Goal: Information Seeking & Learning: Learn about a topic

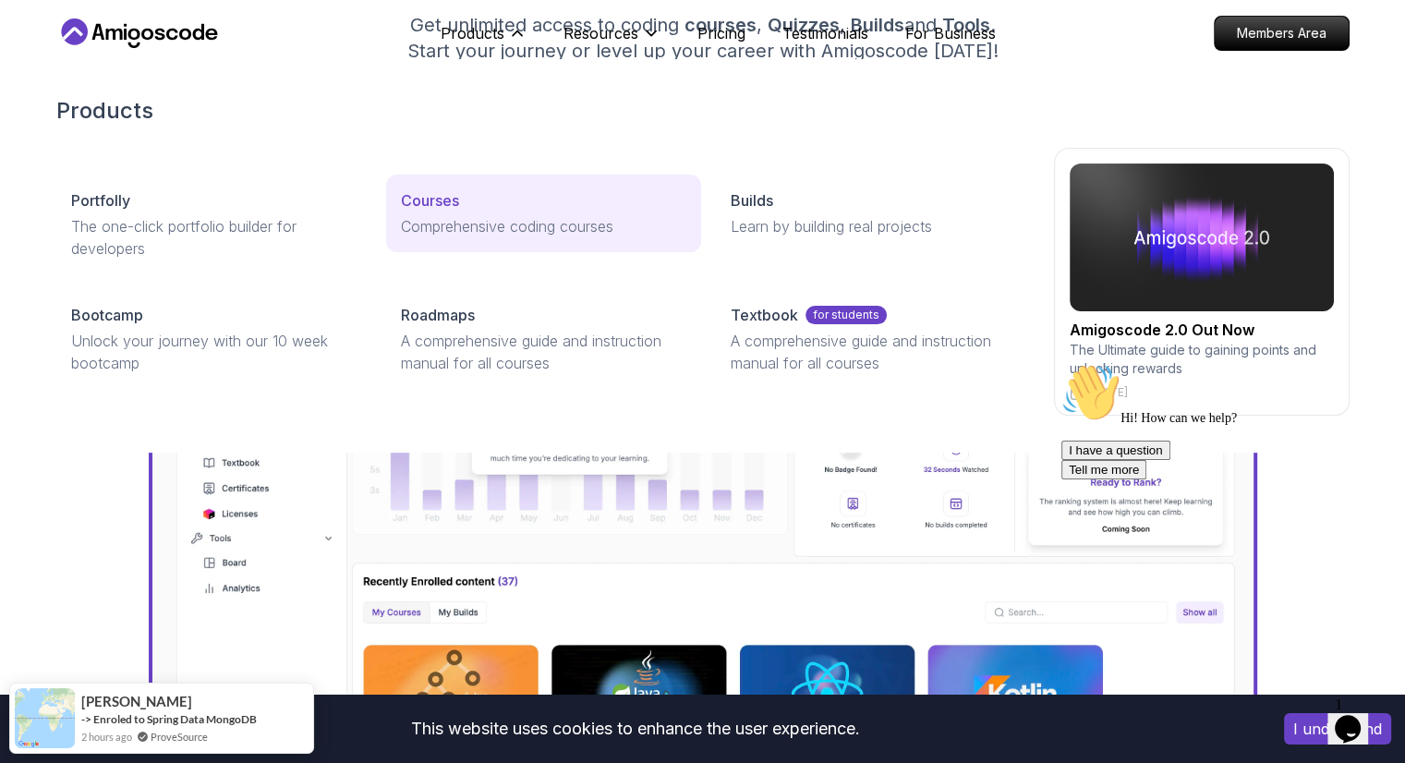
click at [440, 196] on p "Courses" at bounding box center [430, 200] width 58 height 22
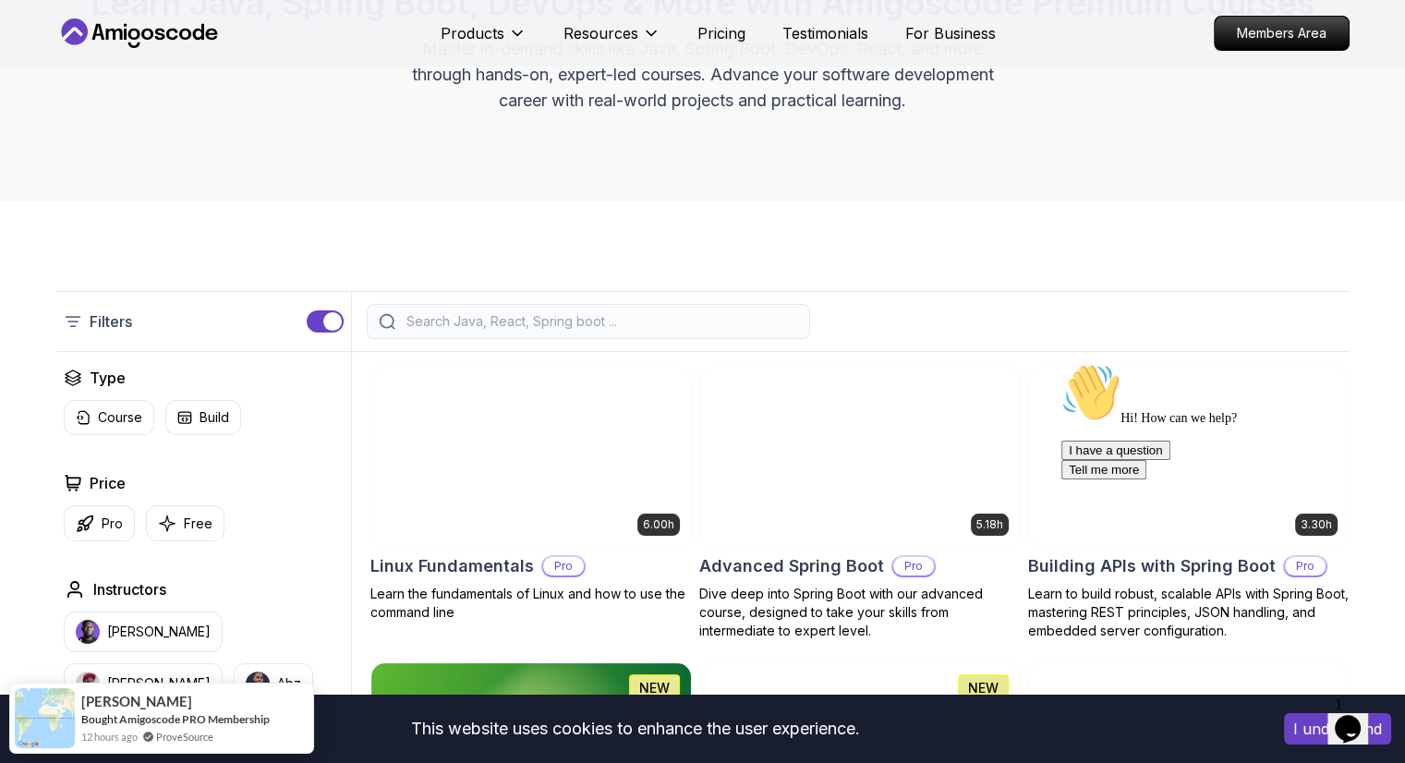
scroll to position [262, 0]
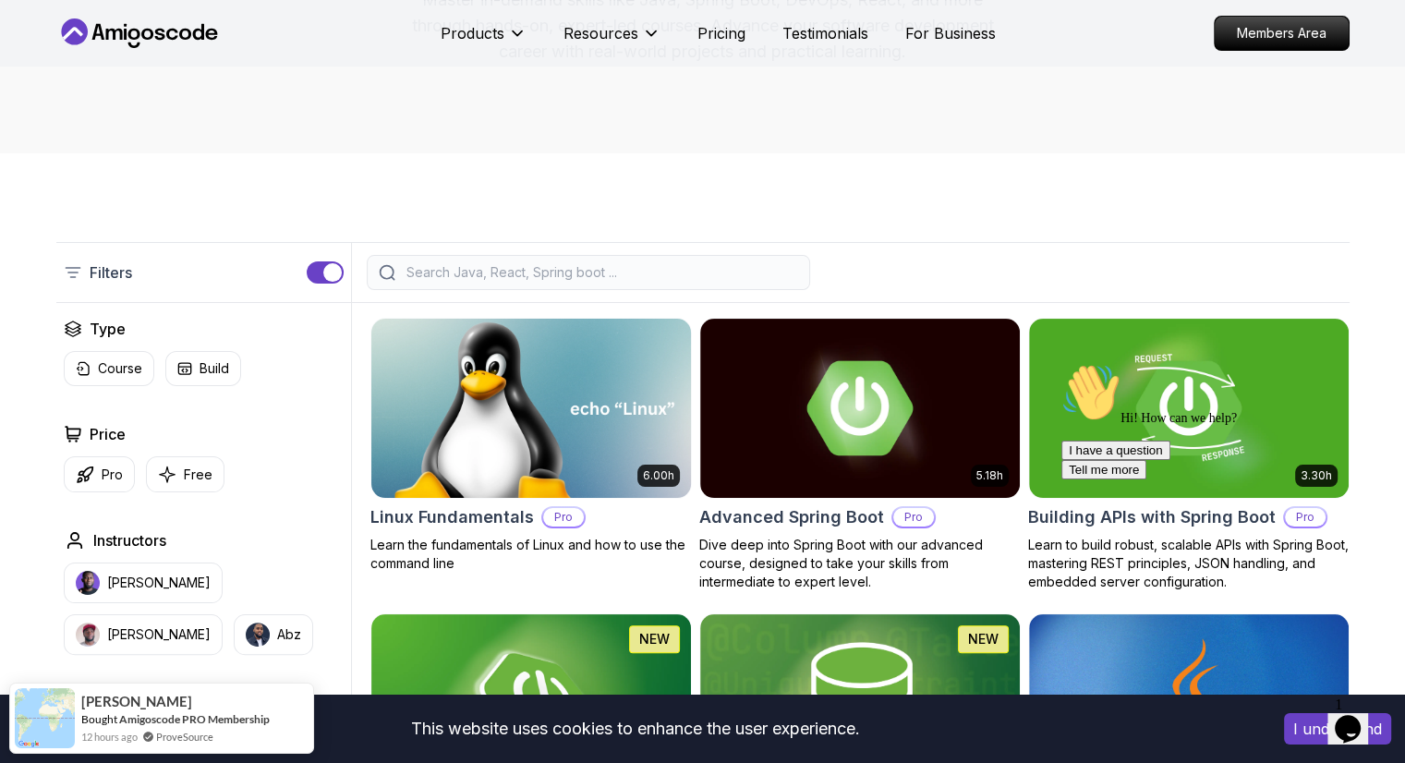
click at [529, 413] on img at bounding box center [530, 407] width 335 height 187
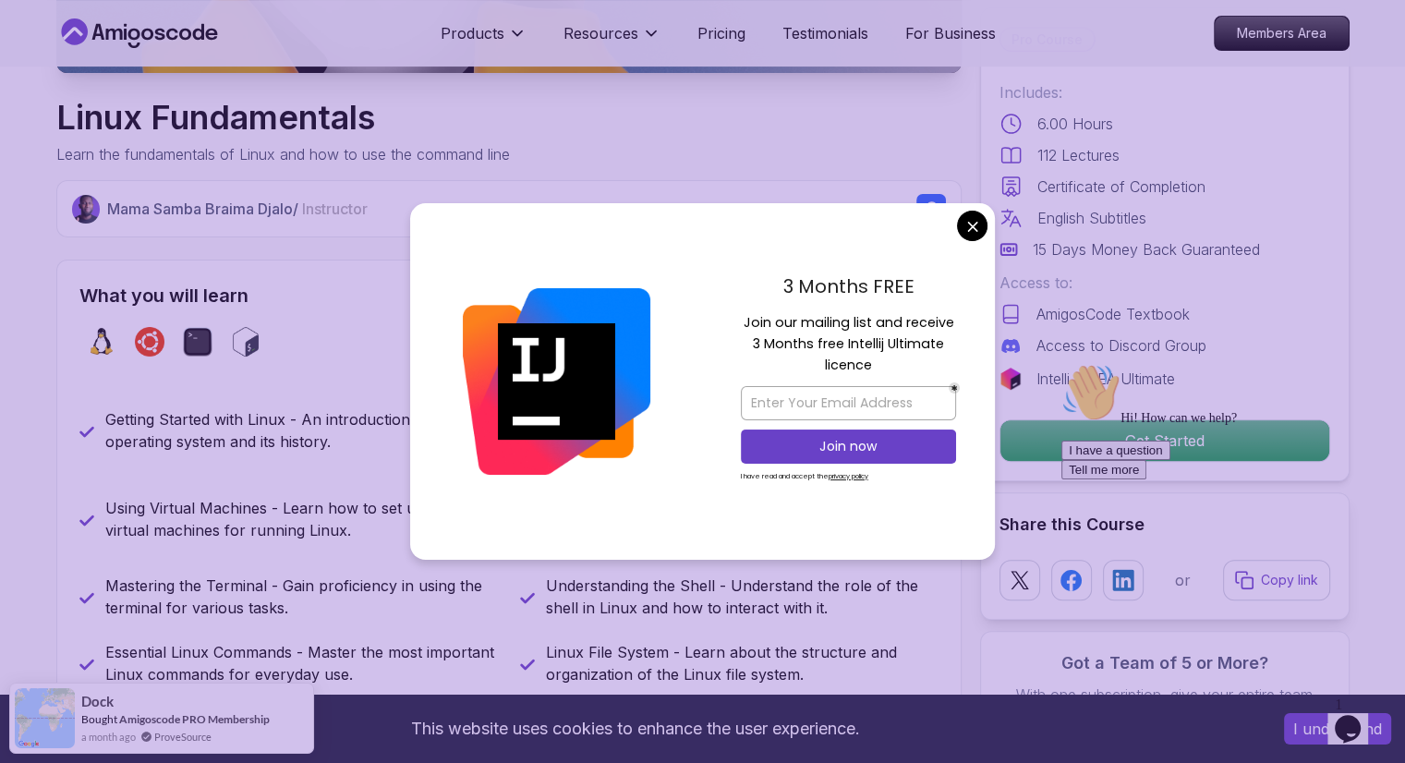
scroll to position [549, 0]
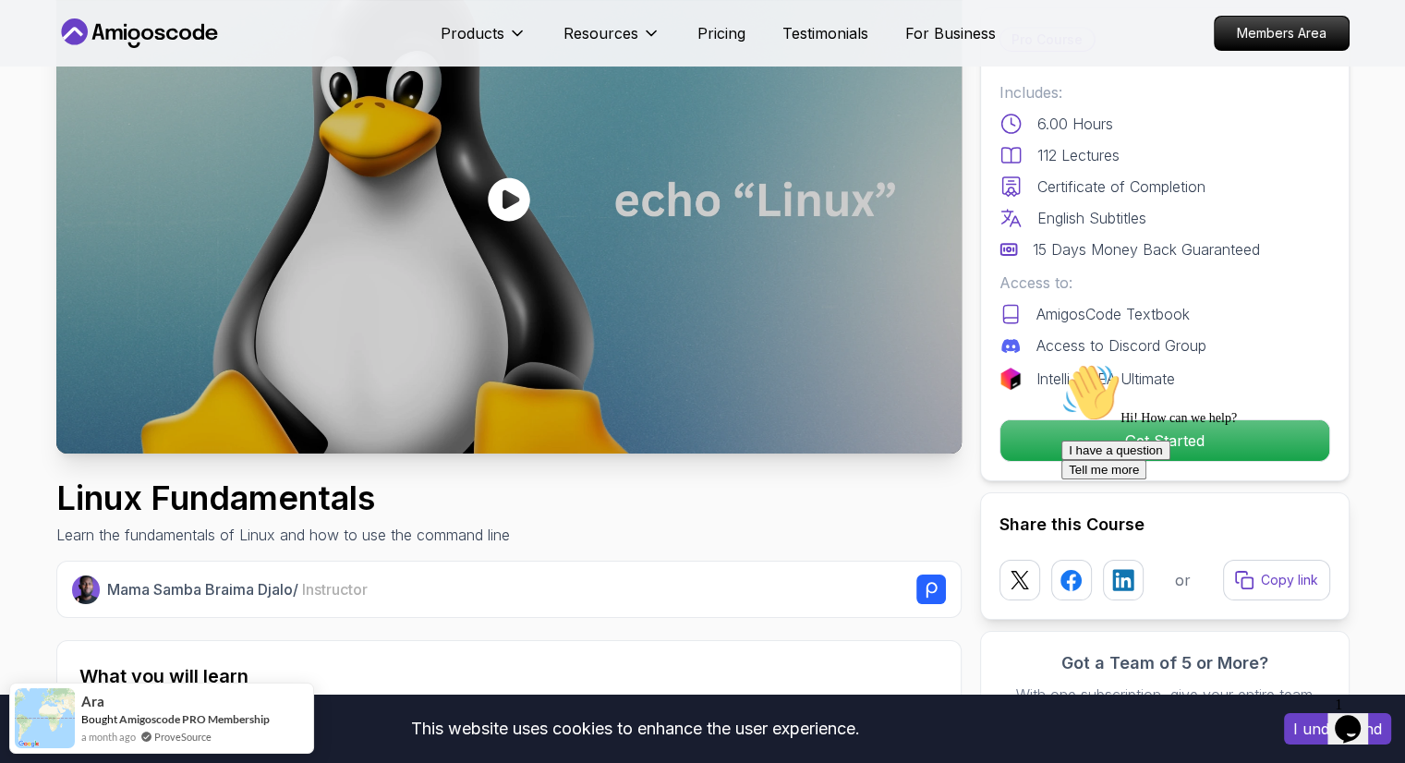
scroll to position [174, 0]
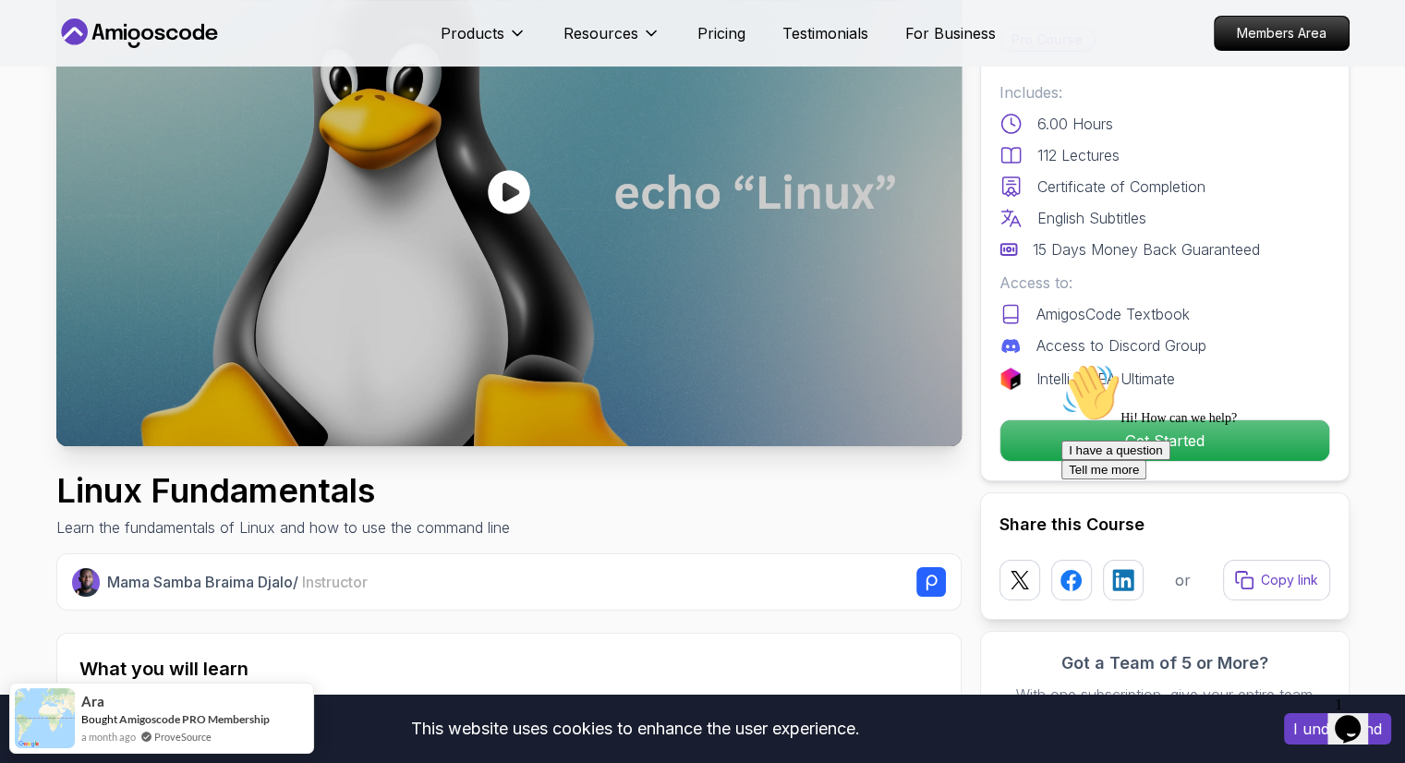
click at [1061, 363] on icon "Chat attention grabber" at bounding box center [1061, 363] width 0 height 0
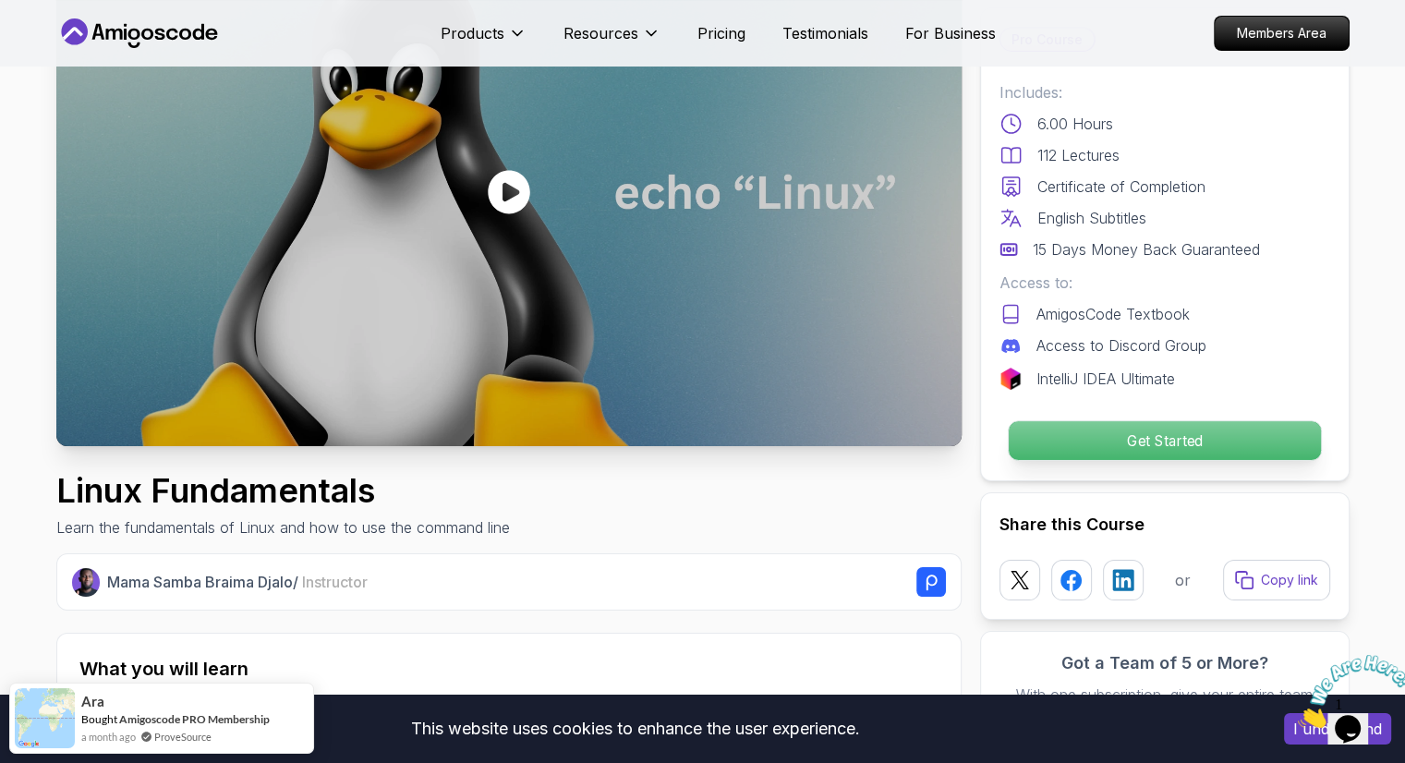
click at [1206, 446] on p "Get Started" at bounding box center [1163, 440] width 312 height 39
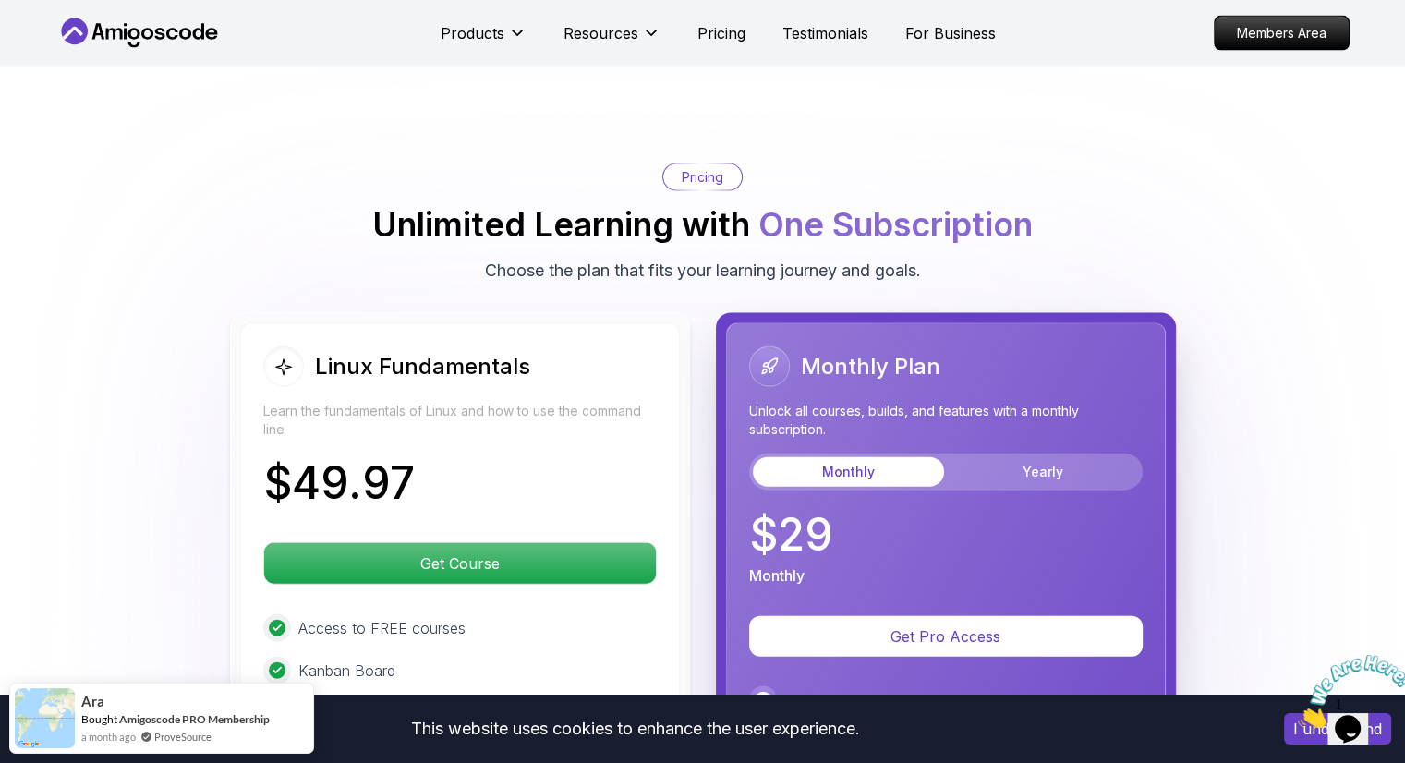
scroll to position [3957, 0]
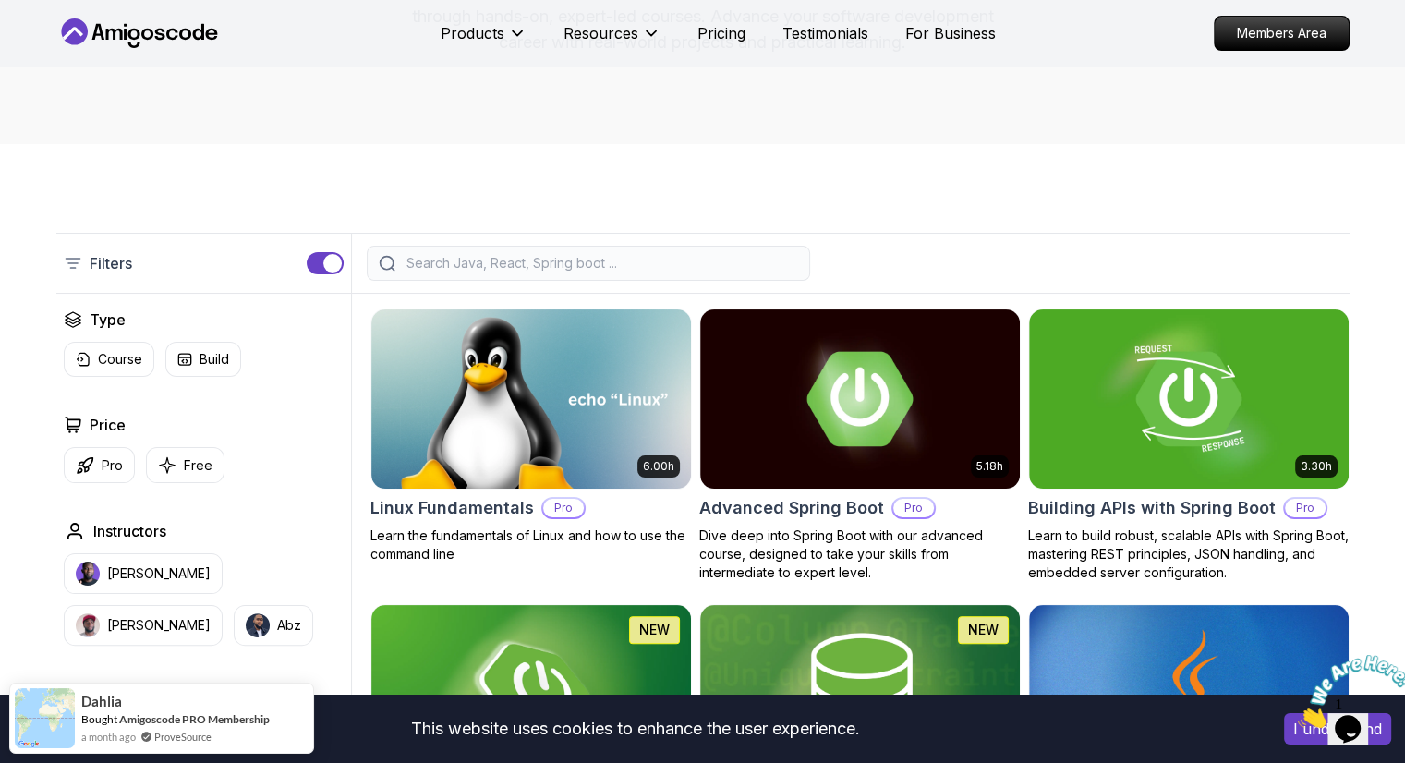
scroll to position [273, 0]
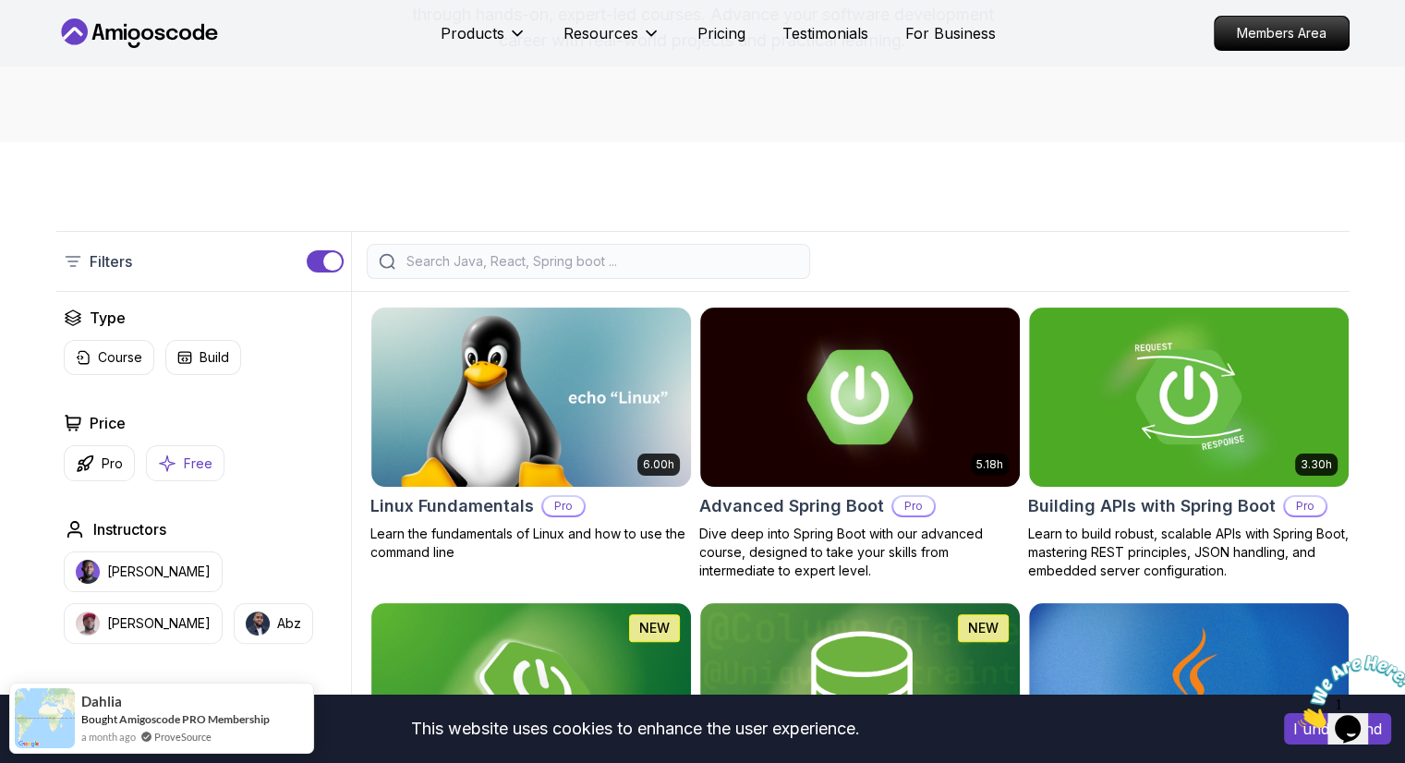
click at [175, 453] on button "Free" at bounding box center [185, 463] width 78 height 36
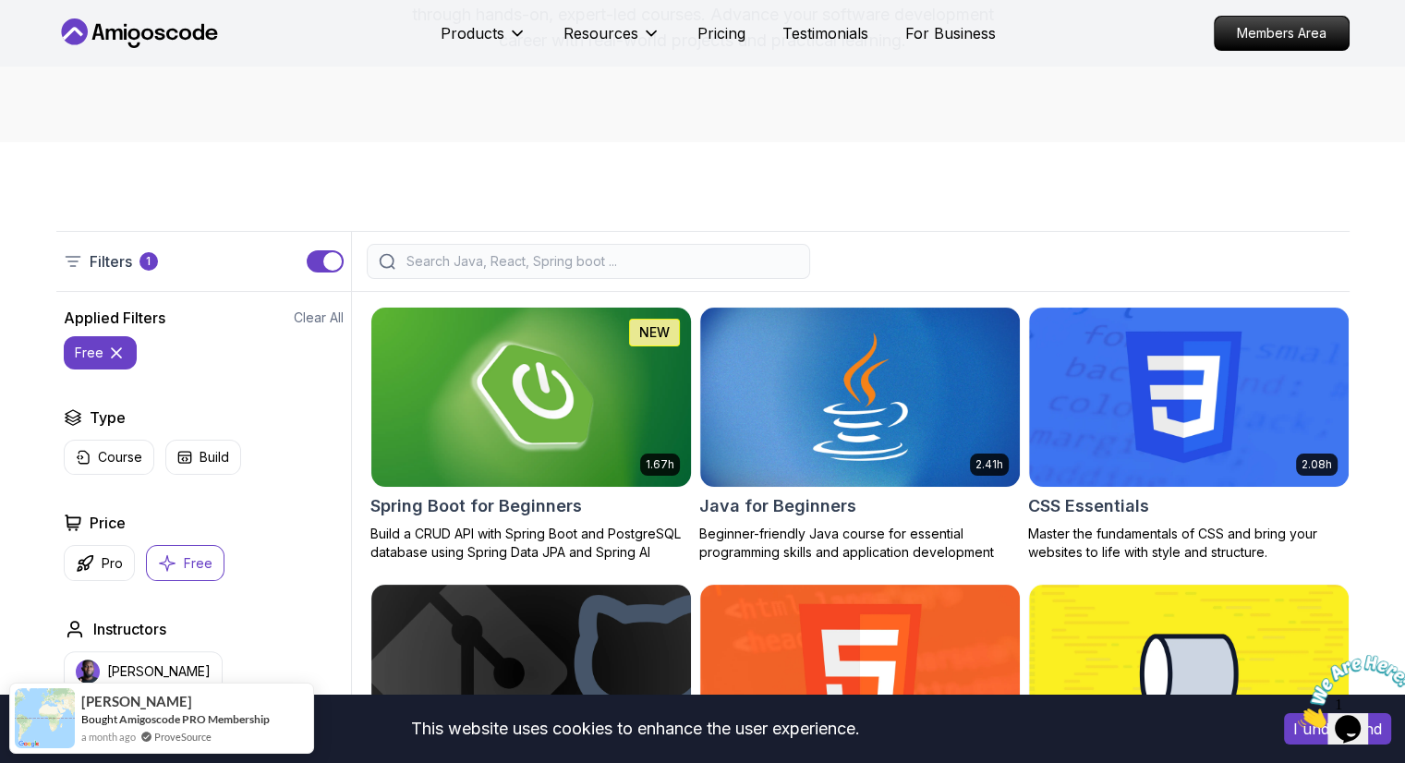
click at [555, 406] on img at bounding box center [530, 396] width 335 height 187
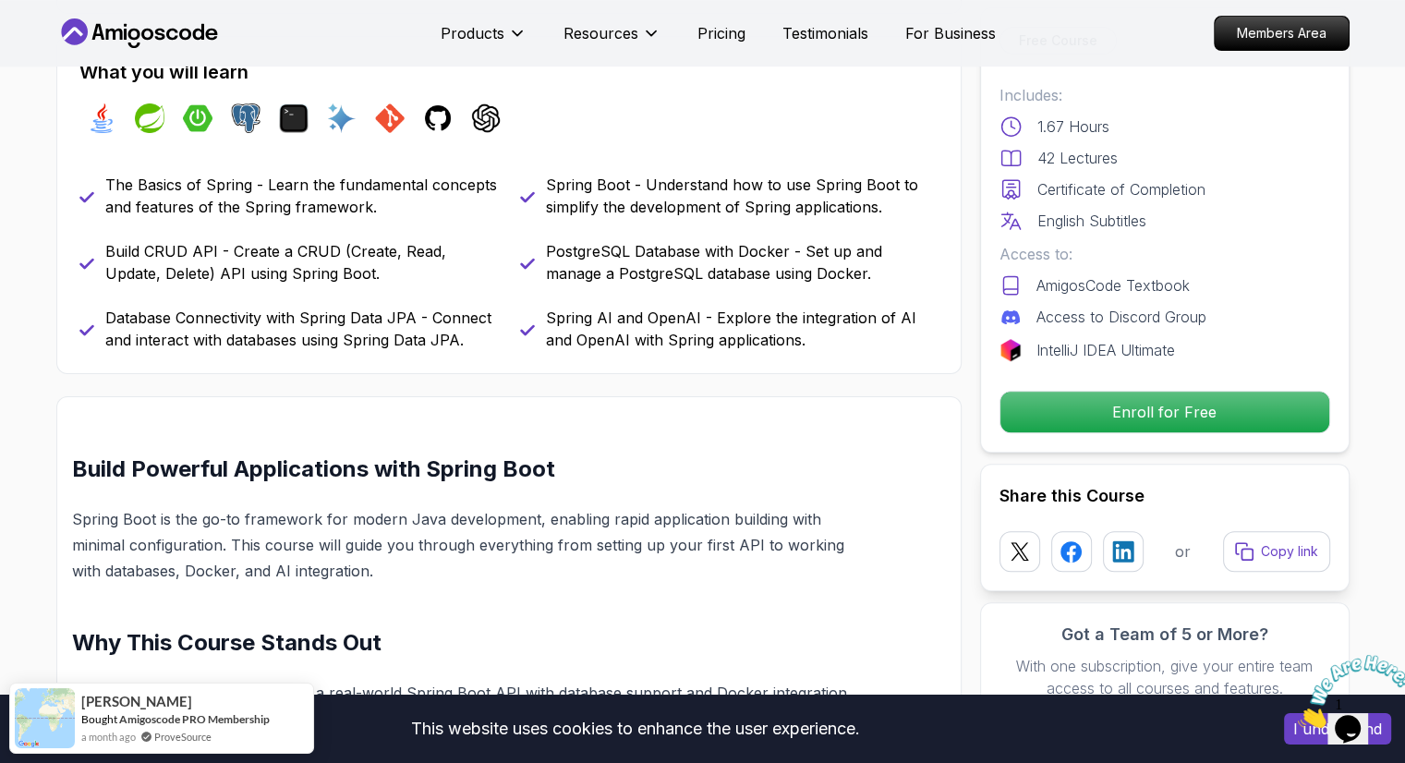
scroll to position [771, 0]
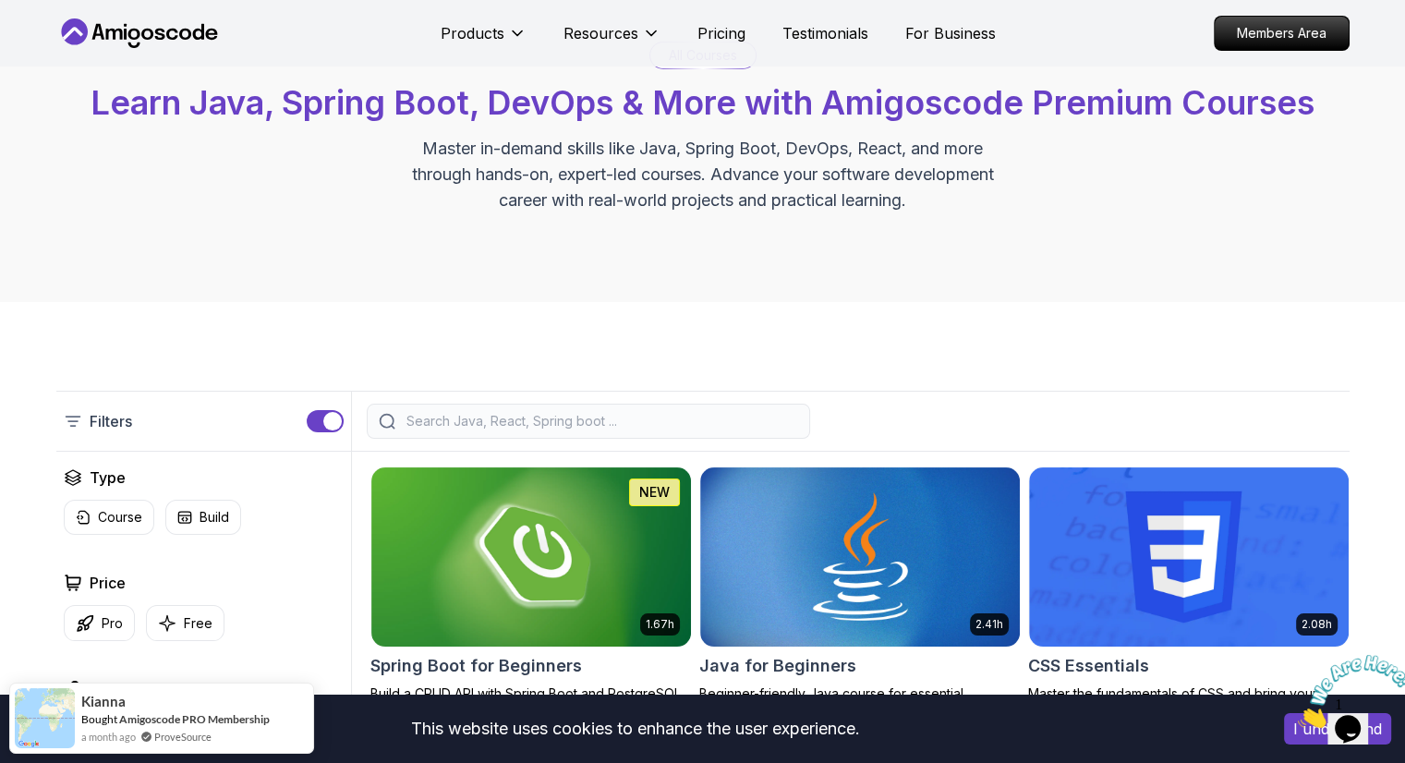
scroll to position [102, 0]
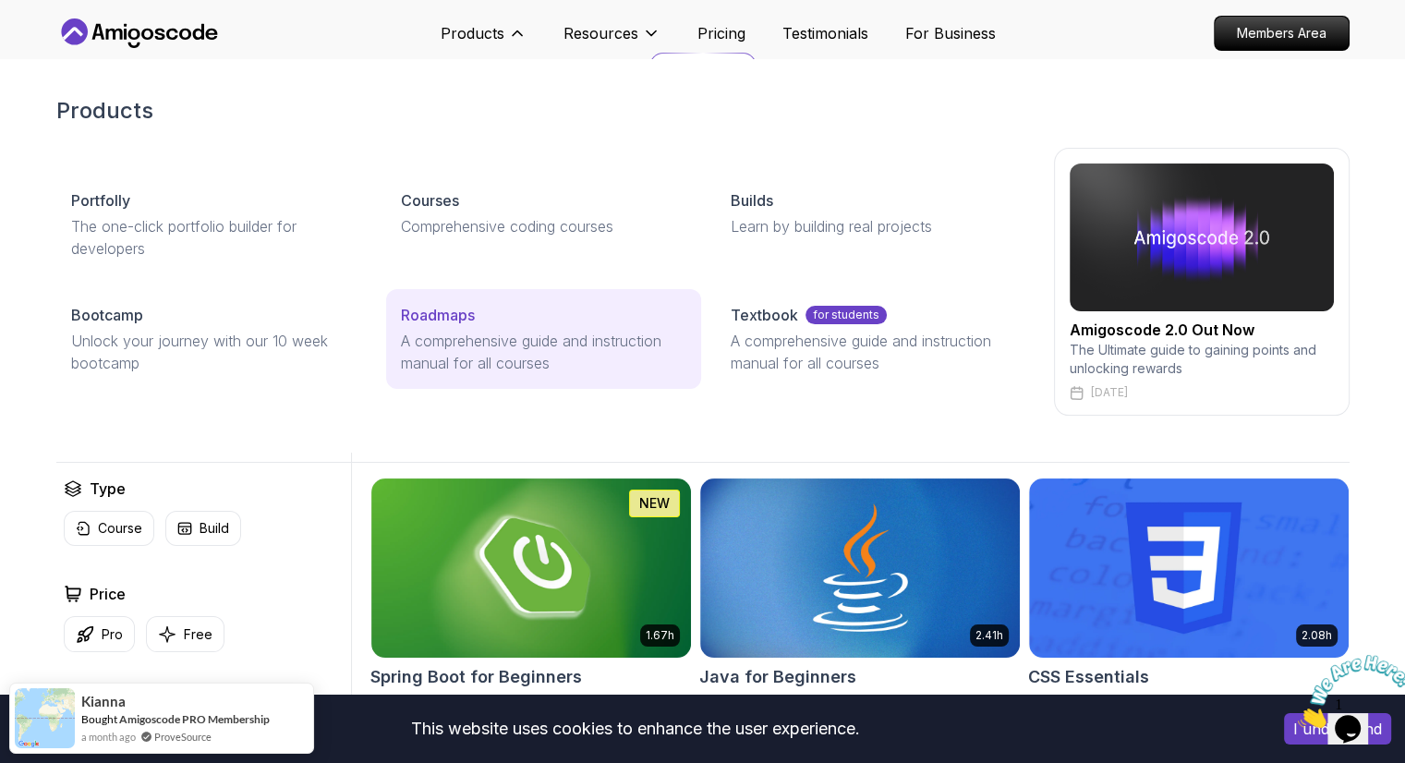
click at [440, 316] on p "Roadmaps" at bounding box center [438, 315] width 74 height 22
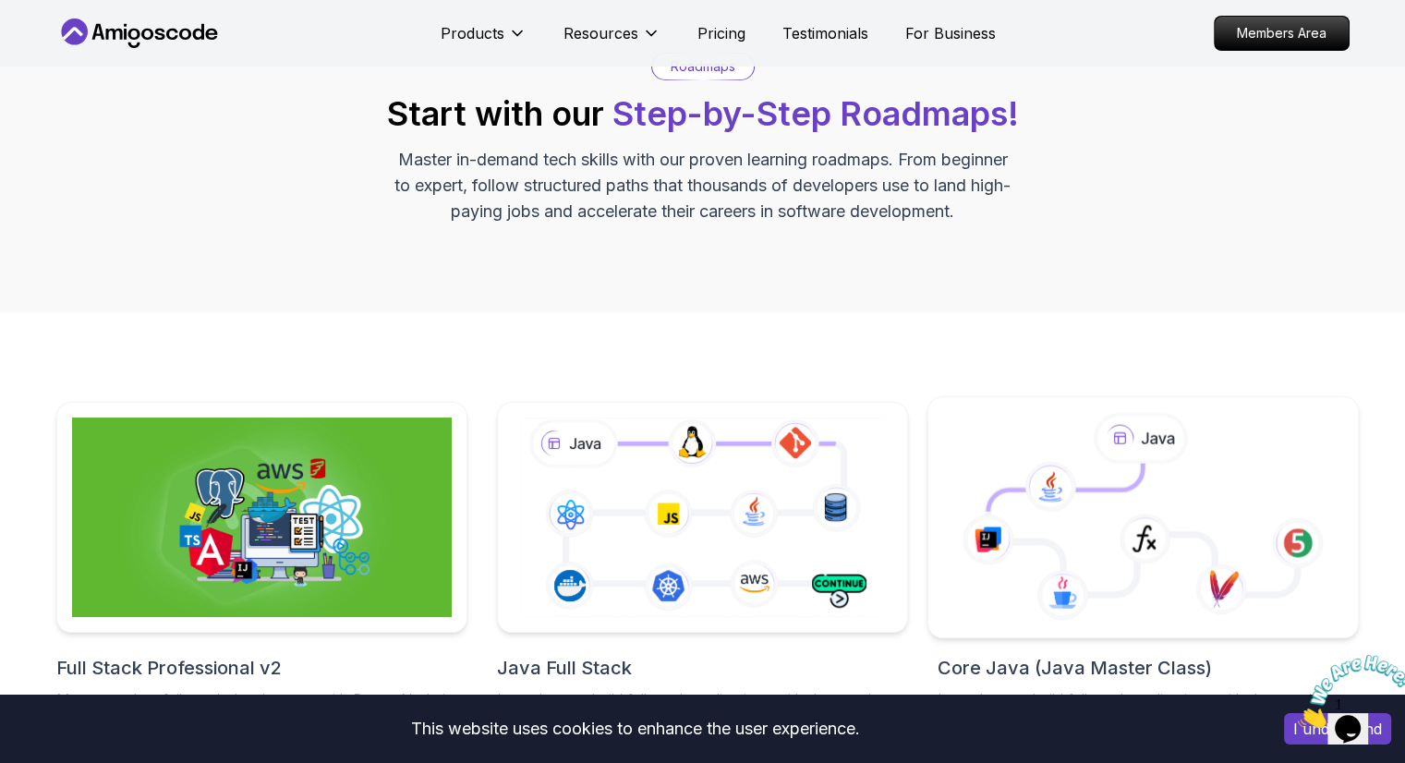
scroll to position [265, 0]
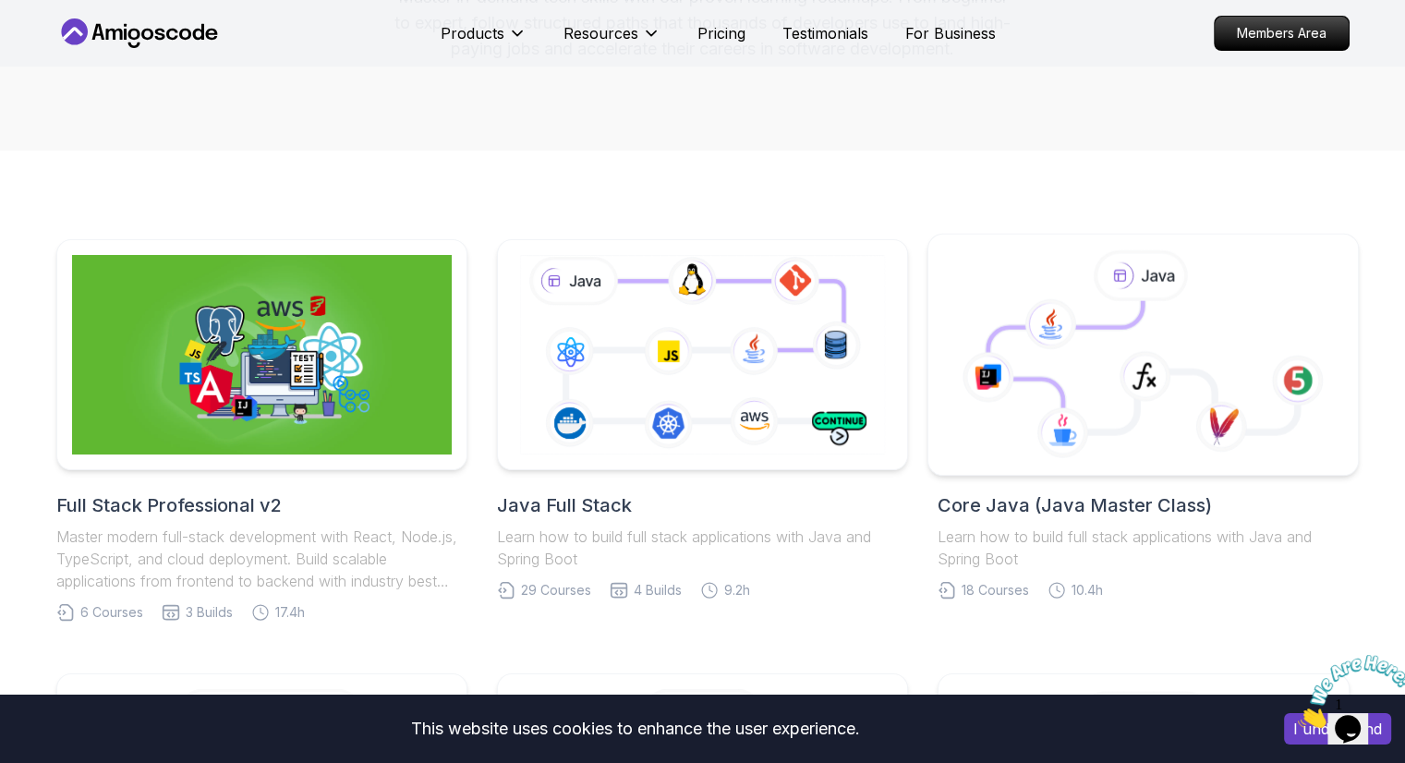
click at [1136, 325] on icon at bounding box center [1142, 366] width 309 height 131
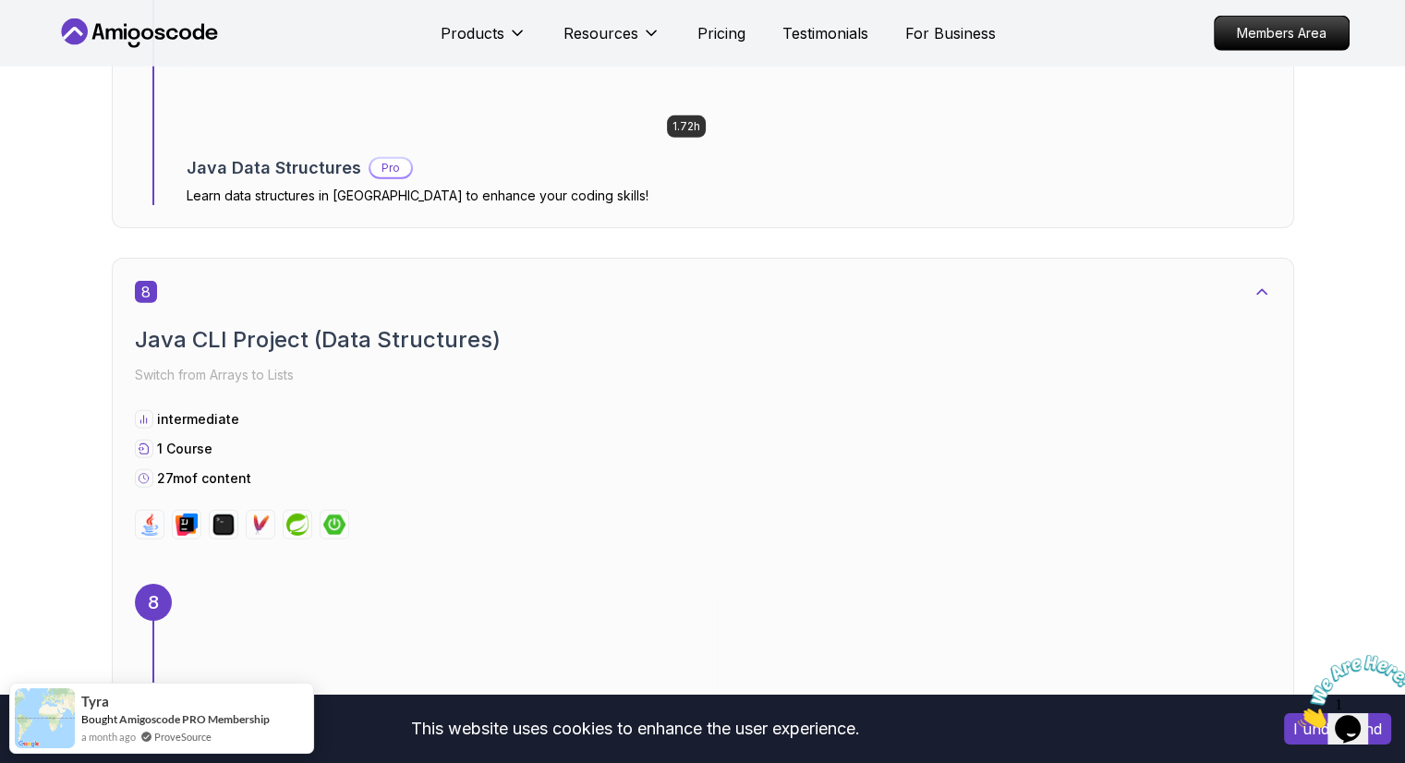
scroll to position [5819, 0]
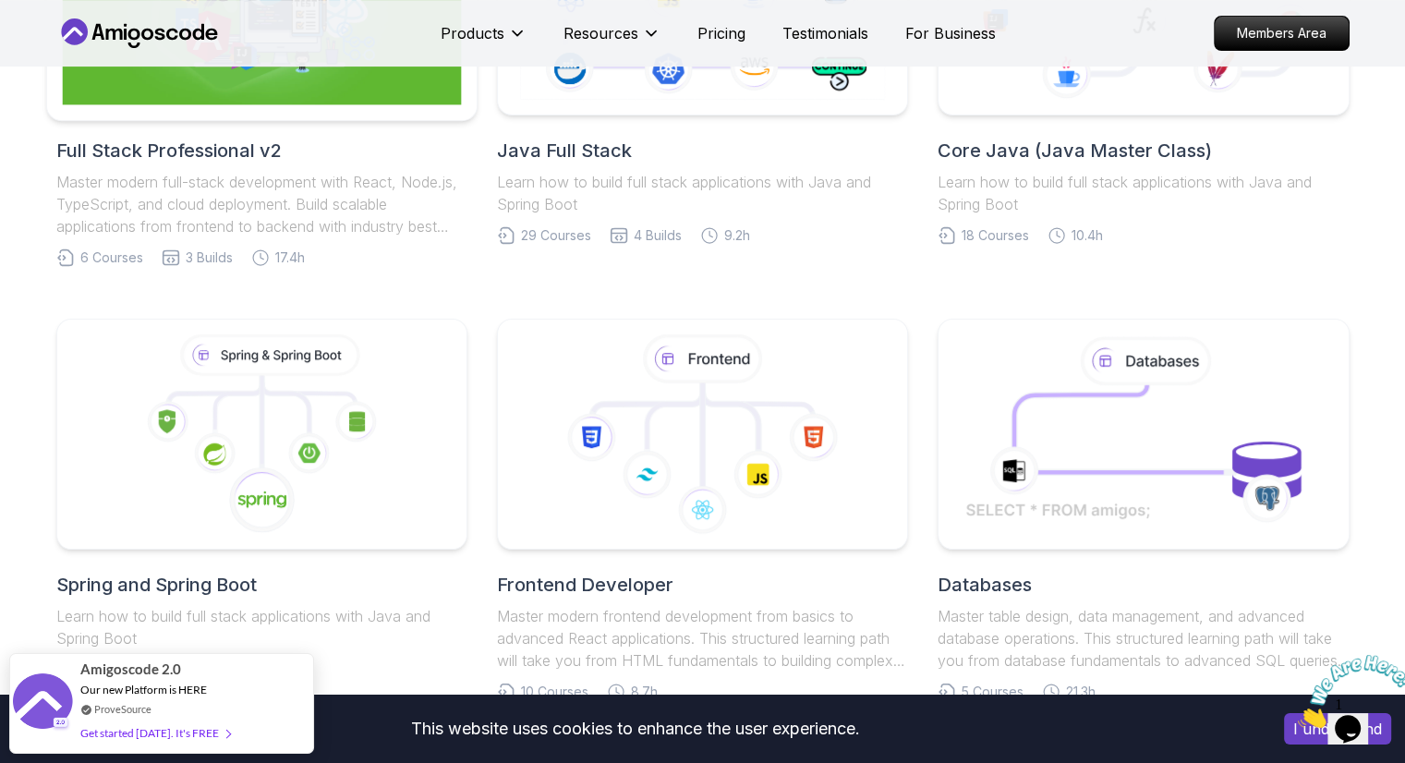
scroll to position [428, 0]
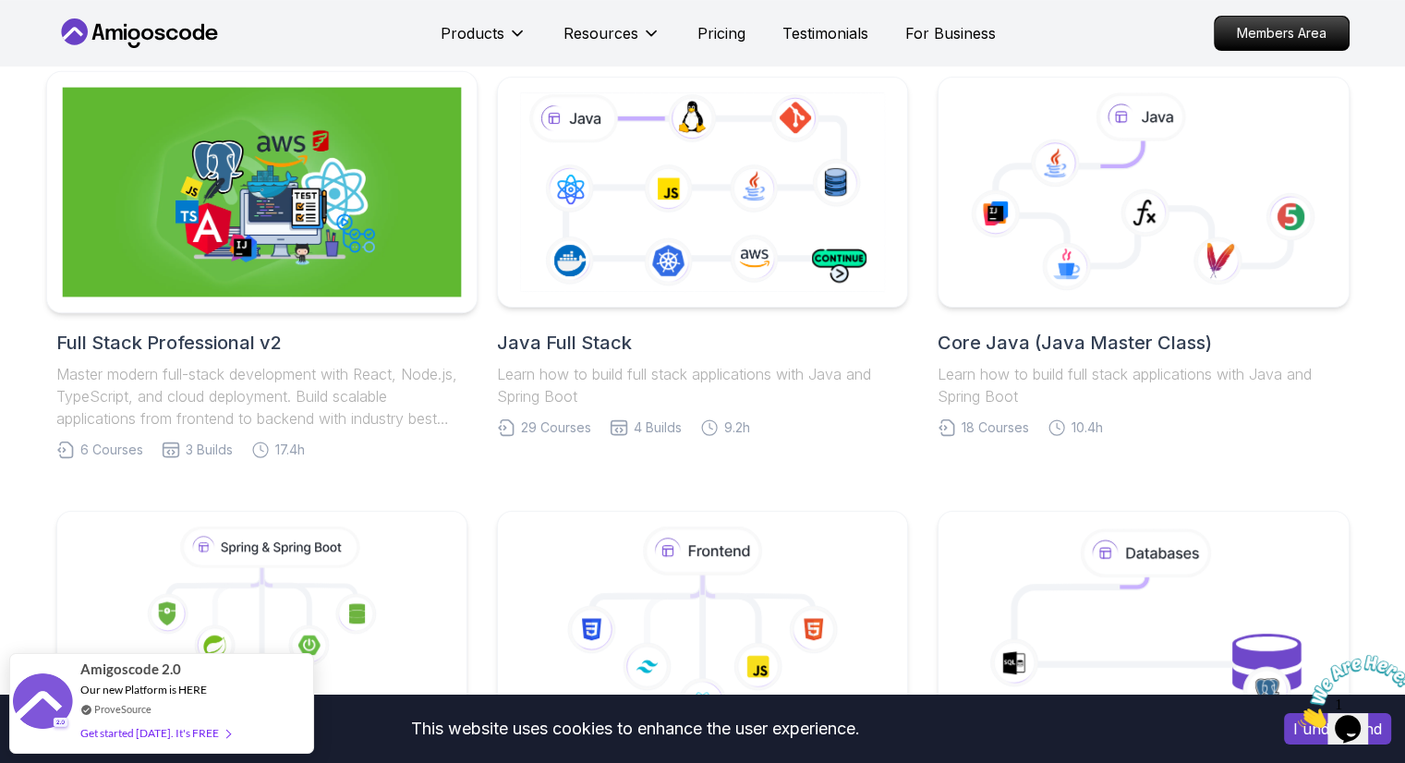
click at [288, 206] on img at bounding box center [261, 193] width 399 height 210
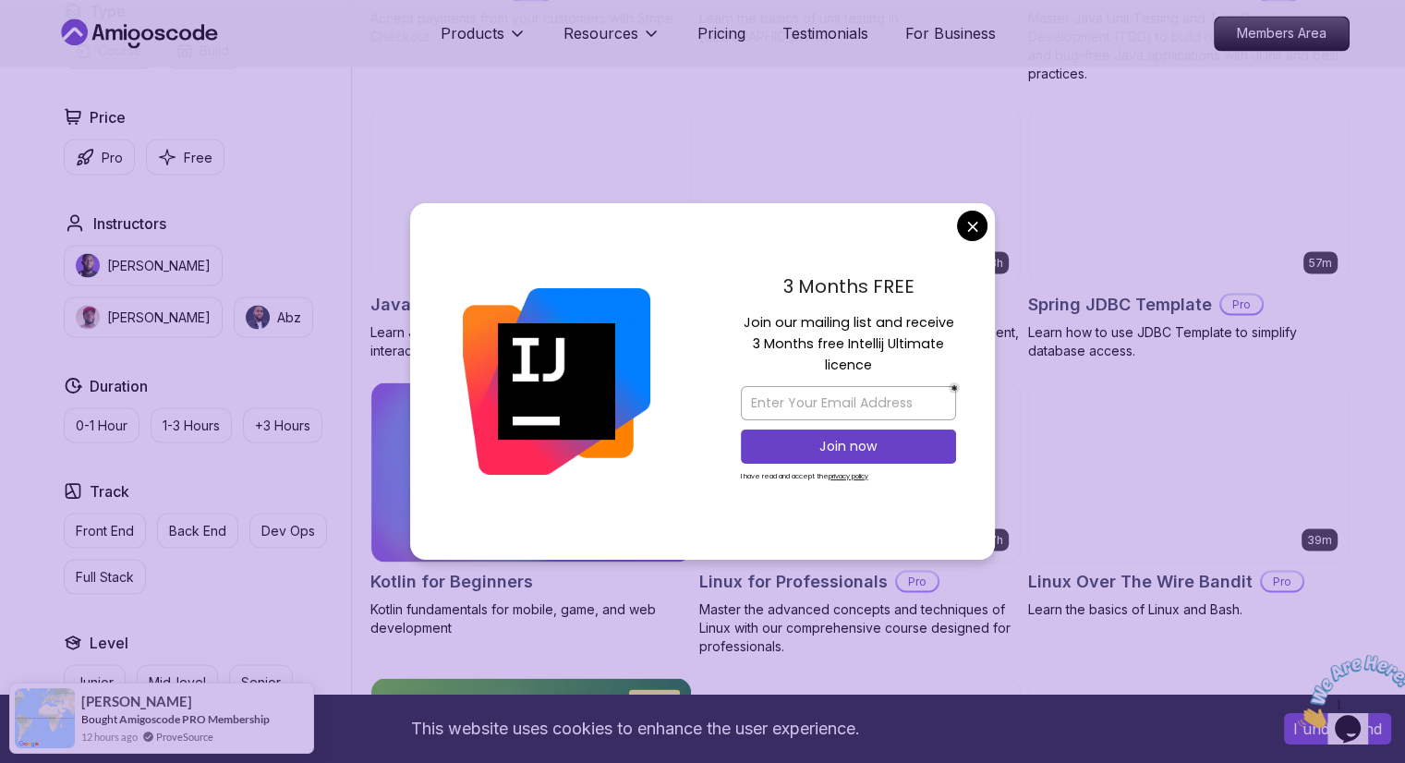
scroll to position [3411, 0]
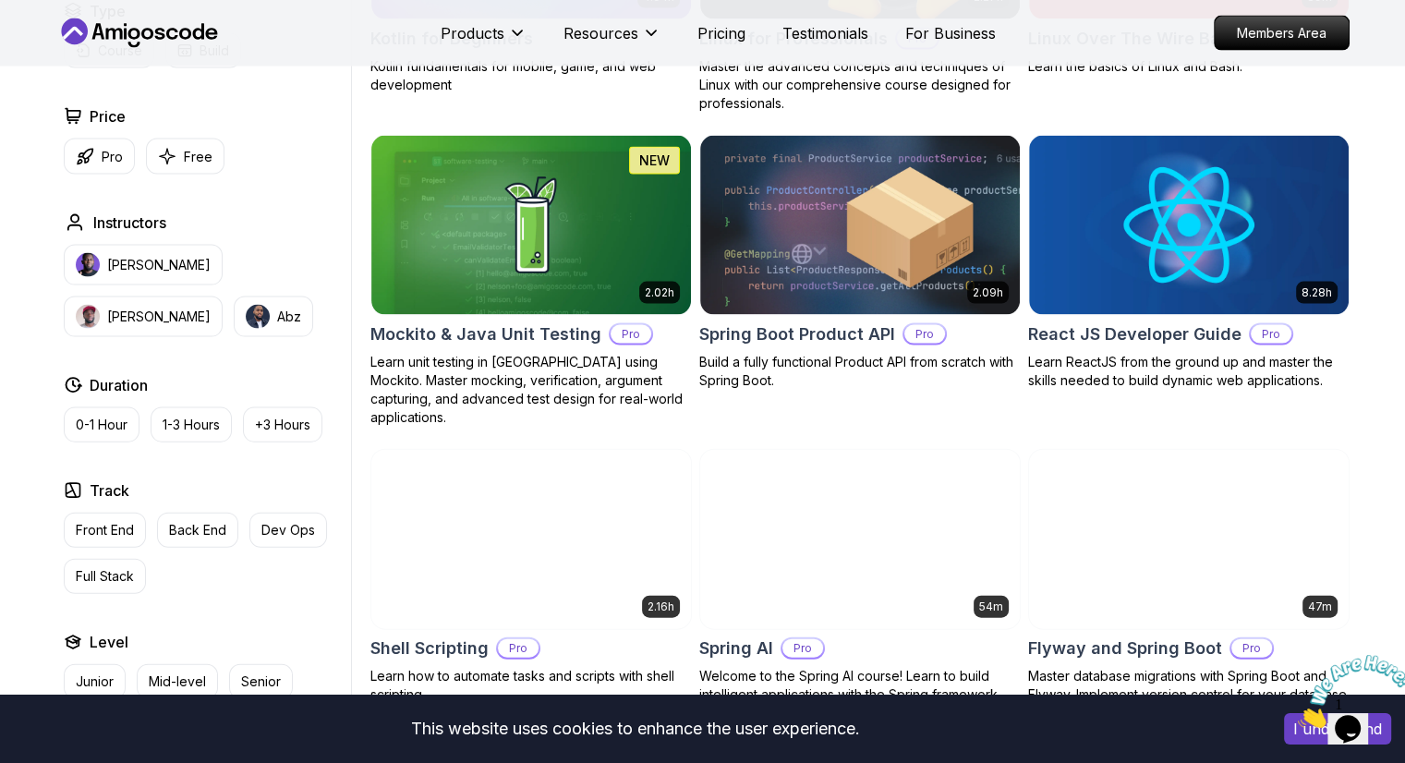
scroll to position [3959, 0]
